Goal: Task Accomplishment & Management: Manage account settings

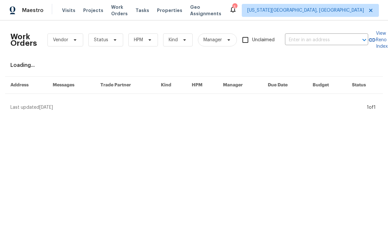
click at [114, 21] on div "Work Orders Vendor Status HPM Kind Manager Unclaimed ​ View Reno Index Loading.…" at bounding box center [194, 68] width 388 height 96
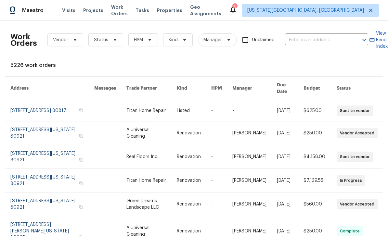
click at [72, 7] on span "Visits" at bounding box center [68, 10] width 13 height 6
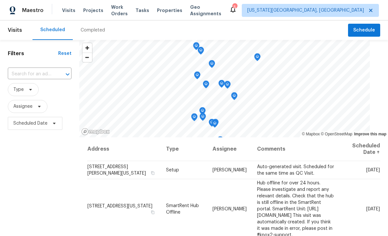
click at [0, 0] on icon at bounding box center [0, 0] width 0 height 0
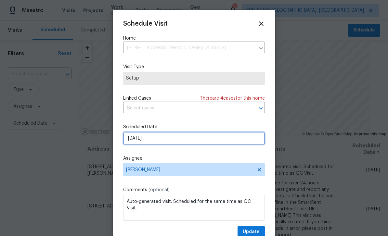
click at [180, 144] on input "[DATE]" at bounding box center [194, 138] width 142 height 13
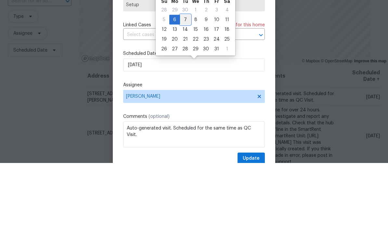
click at [186, 88] on div "7" at bounding box center [185, 92] width 10 height 9
type input "[DATE]"
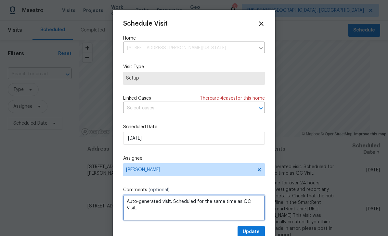
click at [245, 221] on textarea "Auto-generated visit. Scheduled for the same time as QC Visit." at bounding box center [194, 208] width 142 height 26
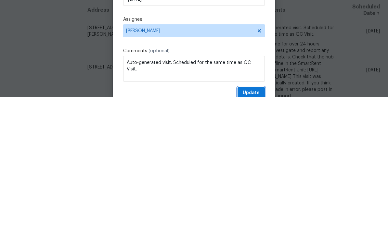
click at [260, 226] on button "Update" at bounding box center [251, 232] width 27 height 12
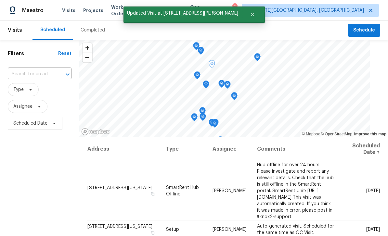
click at [0, 0] on icon at bounding box center [0, 0] width 0 height 0
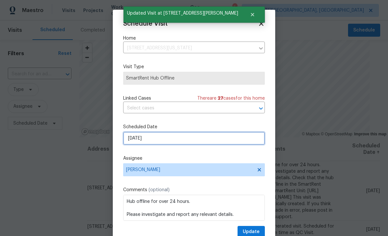
click at [189, 141] on input "[DATE]" at bounding box center [194, 138] width 142 height 13
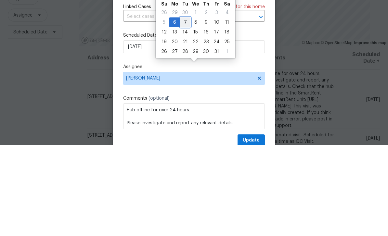
click at [188, 109] on div "7" at bounding box center [185, 113] width 10 height 9
type input "[DATE]"
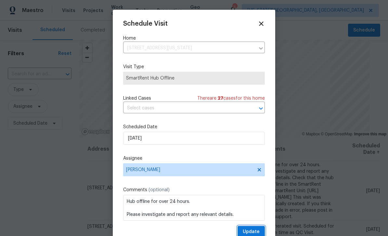
click at [254, 230] on span "Update" at bounding box center [251, 232] width 17 height 8
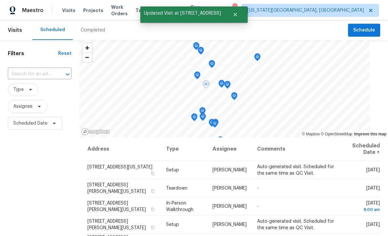
click at [0, 0] on icon at bounding box center [0, 0] width 0 height 0
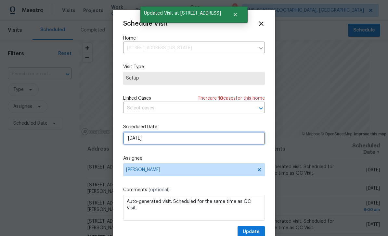
click at [178, 141] on input "[DATE]" at bounding box center [194, 138] width 142 height 13
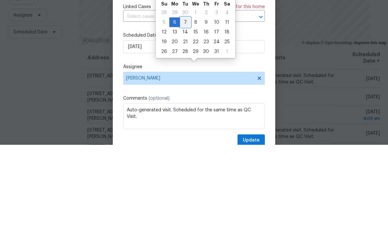
click at [185, 109] on div "7" at bounding box center [185, 113] width 10 height 9
type input "[DATE]"
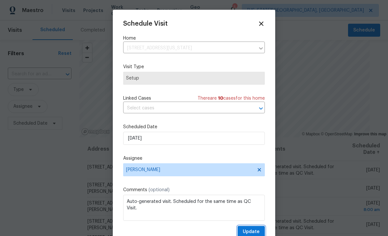
click at [255, 230] on span "Update" at bounding box center [251, 232] width 17 height 8
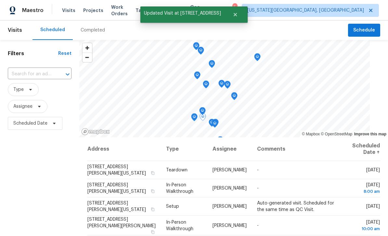
click at [0, 0] on icon at bounding box center [0, 0] width 0 height 0
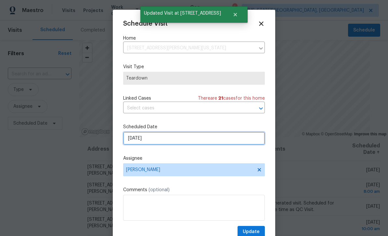
click at [194, 139] on input "[DATE]" at bounding box center [194, 138] width 142 height 13
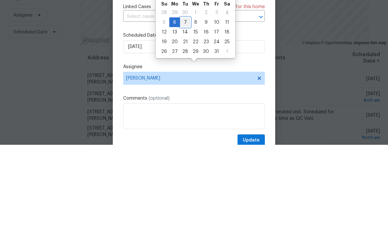
click at [185, 109] on div "7" at bounding box center [185, 113] width 10 height 9
type input "[DATE]"
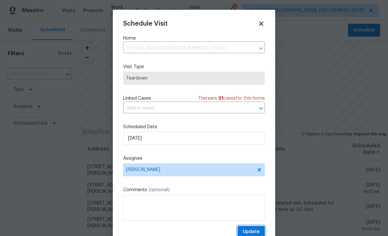
click at [257, 228] on button "Update" at bounding box center [251, 232] width 27 height 12
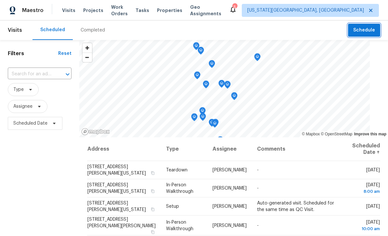
click at [370, 26] on span "Schedule" at bounding box center [364, 30] width 22 height 8
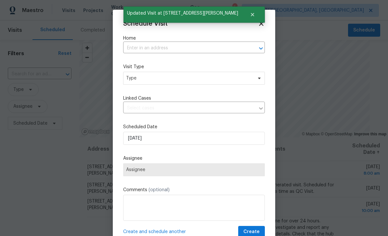
click at [169, 53] on input "text" at bounding box center [184, 48] width 123 height 10
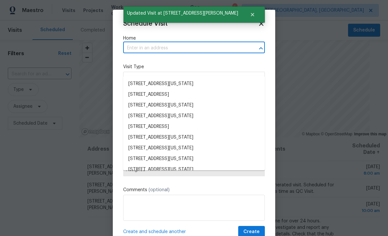
type input "o"
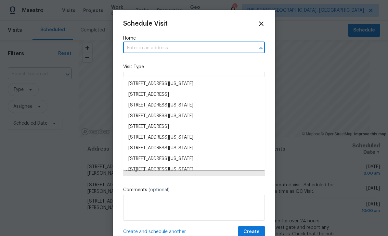
click at [263, 23] on icon at bounding box center [261, 23] width 7 height 7
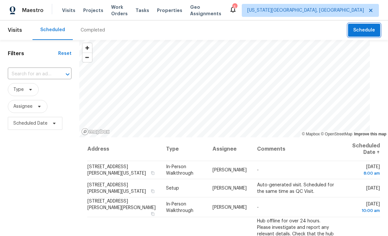
scroll to position [0, 0]
click at [148, 12] on span "Tasks" at bounding box center [143, 10] width 14 height 5
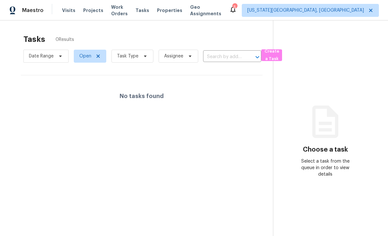
click at [126, 11] on span "Work Orders" at bounding box center [119, 10] width 17 height 13
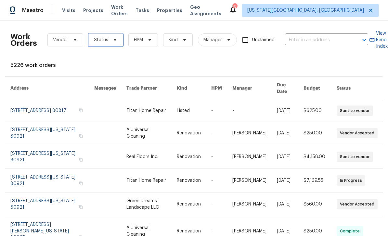
click at [118, 42] on span "Status" at bounding box center [105, 39] width 35 height 13
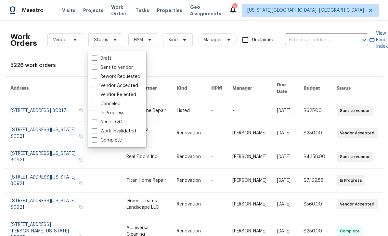
click at [95, 124] on label "Needs QC" at bounding box center [107, 122] width 30 height 6
click at [95, 123] on input "Needs QC" at bounding box center [94, 121] width 4 height 4
checkbox input "true"
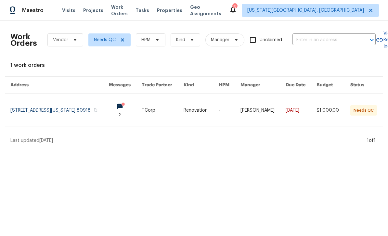
click at [43, 117] on link at bounding box center [59, 110] width 98 height 33
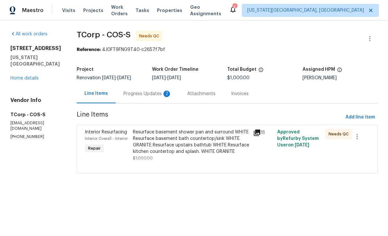
click at [159, 95] on div "Progress Updates 2" at bounding box center [147, 94] width 48 height 6
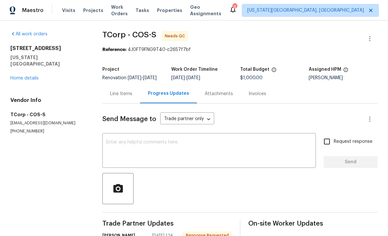
click at [128, 97] on div "Line Items" at bounding box center [121, 94] width 22 height 6
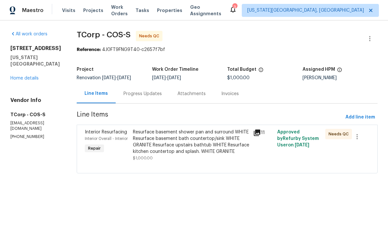
click at [147, 94] on div "Progress Updates" at bounding box center [142, 94] width 38 height 6
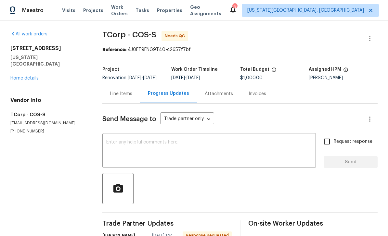
click at [190, 153] on textarea at bounding box center [209, 151] width 206 height 23
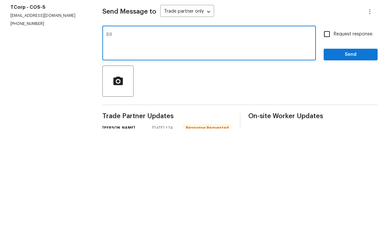
type textarea "8"
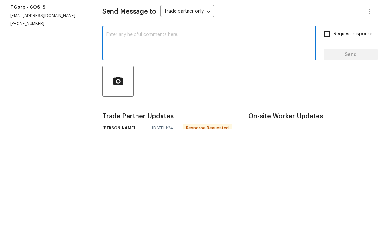
scroll to position [21, 0]
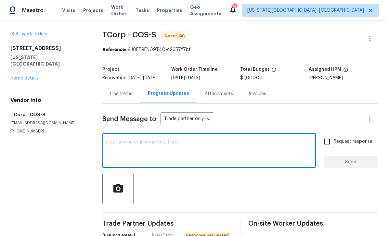
click at [132, 91] on div "Line Items" at bounding box center [121, 94] width 22 height 6
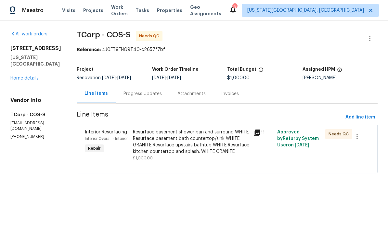
click at [185, 141] on div "Resurface basement shower pan and surround WHITE Resurface basement bath counte…" at bounding box center [191, 142] width 116 height 26
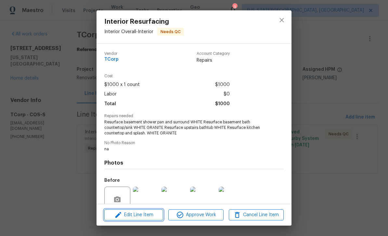
click at [151, 211] on button "Edit Line Item" at bounding box center [133, 215] width 59 height 11
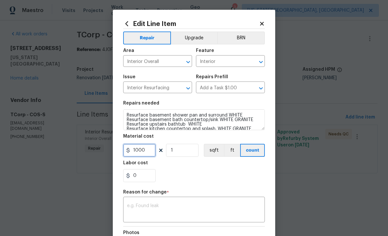
click at [149, 148] on input "1000" at bounding box center [139, 150] width 32 height 13
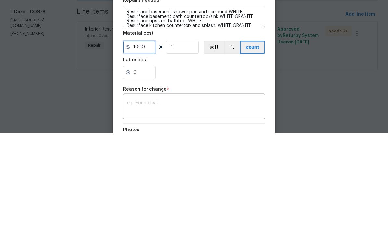
click at [148, 144] on input "1000" at bounding box center [139, 150] width 32 height 13
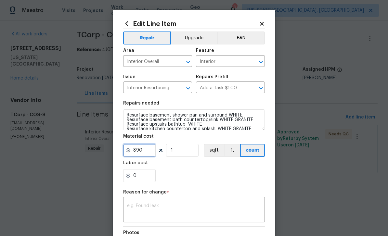
type input "890"
click at [225, 203] on div "x ​" at bounding box center [194, 211] width 142 height 24
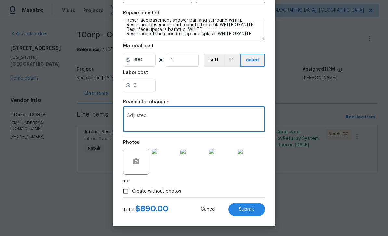
scroll to position [92, 0]
type textarea "Adjusted"
click at [256, 209] on button "Submit" at bounding box center [246, 209] width 36 height 13
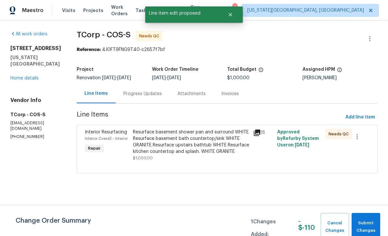
scroll to position [0, 0]
click at [364, 225] on span "Submit Changes" at bounding box center [366, 227] width 22 height 15
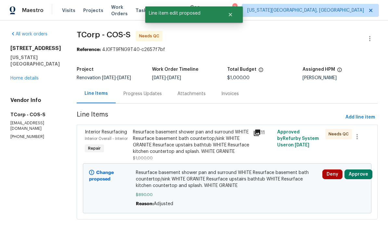
click at [222, 150] on div "Resurface basement shower pan and surround WHITE Resurface basement bath counte…" at bounding box center [191, 142] width 116 height 26
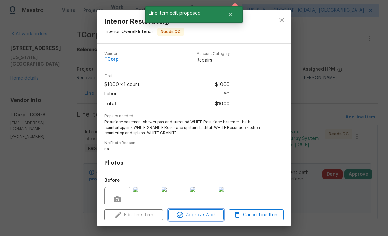
click at [211, 216] on span "Approve Work" at bounding box center [195, 215] width 51 height 8
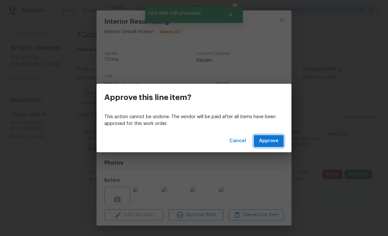
click at [274, 143] on span "Approve" at bounding box center [268, 141] width 19 height 8
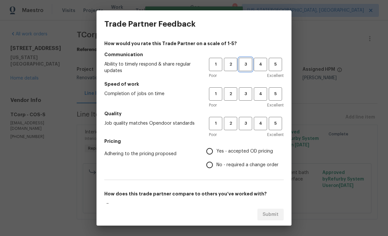
click at [247, 70] on button "3" at bounding box center [245, 64] width 13 height 13
click at [250, 99] on button "3" at bounding box center [245, 93] width 13 height 13
click at [250, 123] on span "3" at bounding box center [245, 123] width 12 height 7
click at [214, 151] on input "Yes - accepted OD pricing" at bounding box center [210, 152] width 14 height 14
radio input "true"
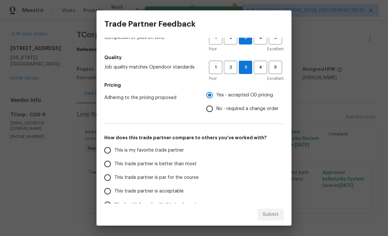
scroll to position [56, 0]
click at [124, 175] on span "This trade partner is par for the course" at bounding box center [156, 178] width 84 height 7
click at [114, 175] on input "This trade partner is par for the course" at bounding box center [108, 178] width 14 height 14
click at [278, 212] on span "Submit" at bounding box center [271, 215] width 16 height 8
radio input "true"
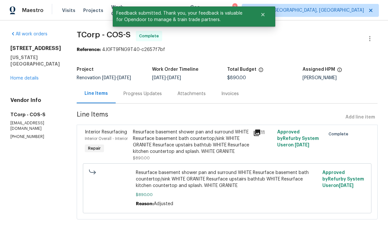
click at [21, 78] on link "Home details" at bounding box center [24, 78] width 28 height 5
